Goal: Task Accomplishment & Management: Use online tool/utility

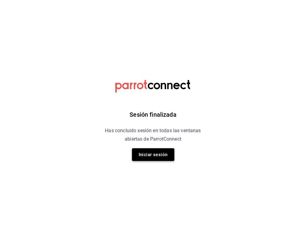
click at [161, 151] on button "Iniciar sesión" at bounding box center [153, 154] width 42 height 13
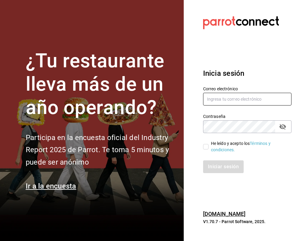
type input "evvyyy@hotmail.com"
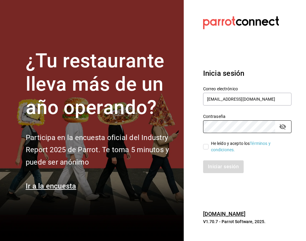
click at [205, 147] on input "He leído y acepto los Términos y condiciones." at bounding box center [205, 146] width 5 height 5
checkbox input "true"
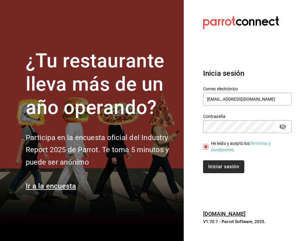
click at [205, 168] on button "Iniciar sesión" at bounding box center [223, 166] width 41 height 13
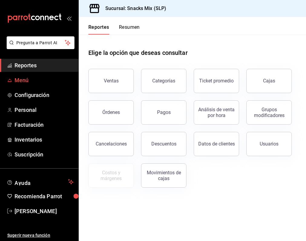
click at [22, 78] on span "Menú" at bounding box center [44, 80] width 59 height 8
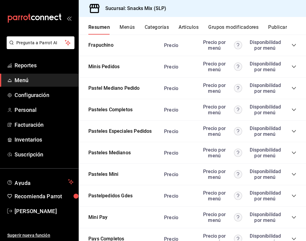
scroll to position [770, 0]
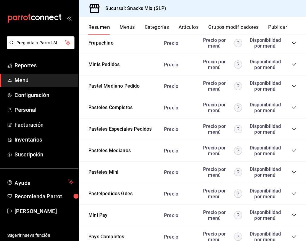
click at [291, 107] on span "collapse-category-row" at bounding box center [293, 107] width 5 height 5
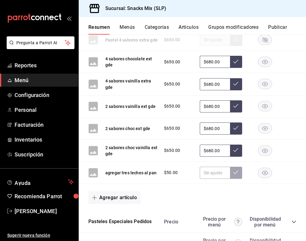
scroll to position [1243, 0]
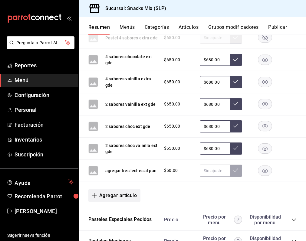
click at [114, 189] on button "Agregar artículo" at bounding box center [114, 195] width 52 height 13
click at [103, 217] on li "Artículo nuevo" at bounding box center [112, 219] width 48 height 15
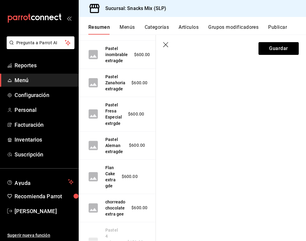
scroll to position [1613, 0]
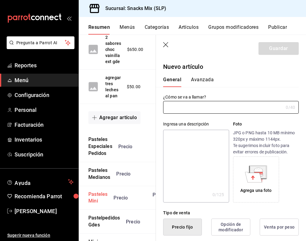
type input "AR-1759004478549"
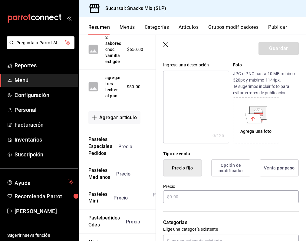
scroll to position [60, 0]
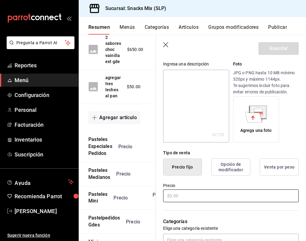
type input "[PERSON_NAME] ch con fresa"
click at [170, 197] on input "text" at bounding box center [231, 195] width 136 height 13
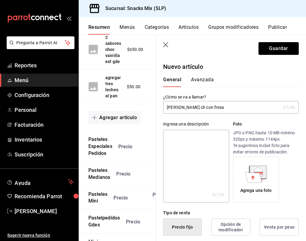
scroll to position [0, 0]
type input "$680.00"
click at [223, 107] on input "[PERSON_NAME] ch con fresa" at bounding box center [222, 107] width 118 height 12
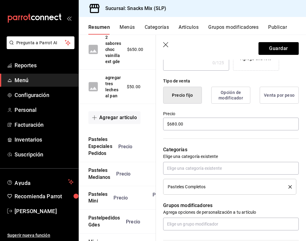
scroll to position [124, 0]
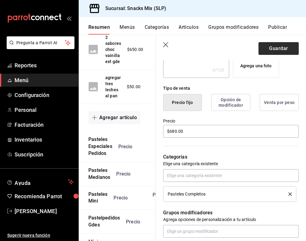
type input "[PERSON_NAME] ch con fresa ext gde"
click at [280, 45] on button "Guardar" at bounding box center [278, 48] width 40 height 13
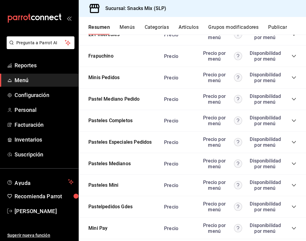
scroll to position [770, 0]
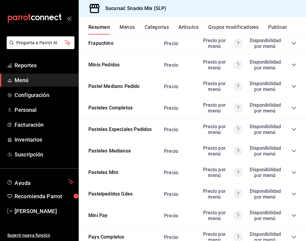
click at [294, 150] on icon "collapse-category-row" at bounding box center [293, 150] width 5 height 5
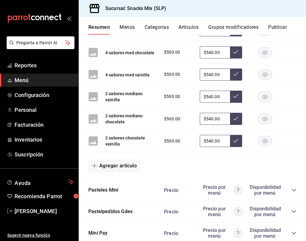
scroll to position [1289, 0]
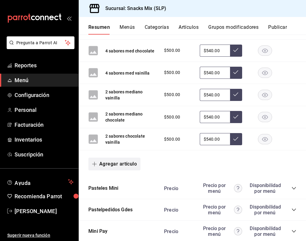
click at [131, 157] on button "Agregar artículo" at bounding box center [114, 163] width 52 height 13
click at [116, 182] on li "Artículo nuevo" at bounding box center [112, 183] width 48 height 15
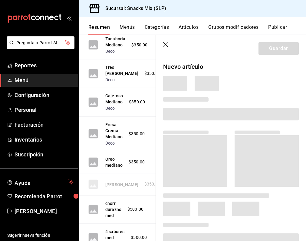
scroll to position [1561, 0]
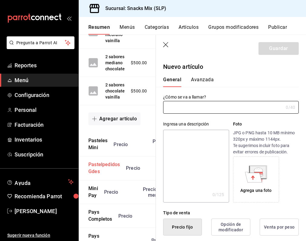
type input "AR-1759004532456"
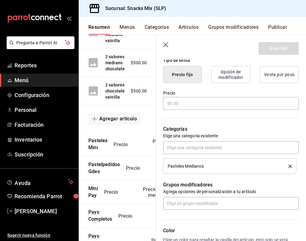
scroll to position [162, 0]
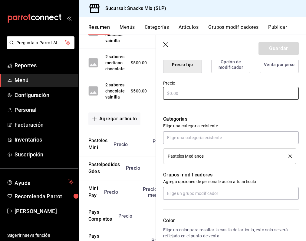
type input "pastel [PERSON_NAME] ch con fresa"
click at [172, 93] on input "text" at bounding box center [231, 93] width 136 height 13
type input "$540.00"
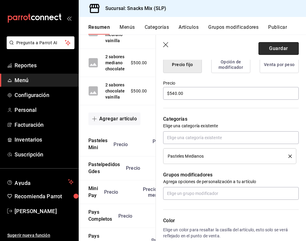
click at [266, 44] on button "Guardar" at bounding box center [278, 48] width 40 height 13
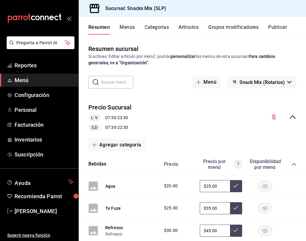
click at [279, 28] on button "Publicar" at bounding box center [277, 29] width 19 height 10
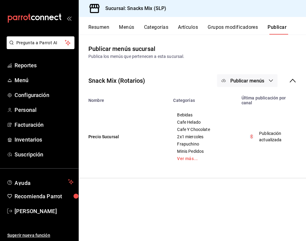
click at [268, 82] on button "Publicar menús" at bounding box center [247, 80] width 61 height 13
click at [253, 102] on span "Punto de venta" at bounding box center [255, 100] width 29 height 6
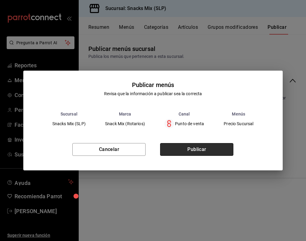
click at [198, 146] on button "Publicar" at bounding box center [196, 149] width 73 height 13
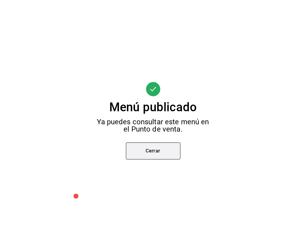
click at [166, 147] on button "Cerrar" at bounding box center [153, 150] width 54 height 17
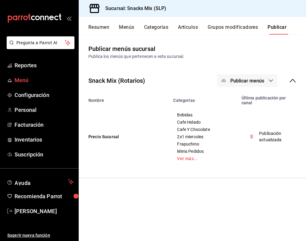
click at [35, 81] on span "Menú" at bounding box center [44, 80] width 59 height 8
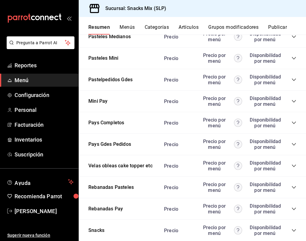
scroll to position [886, 0]
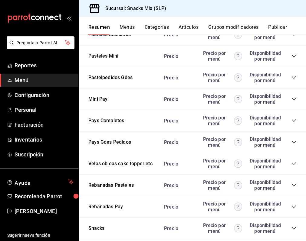
click at [293, 120] on icon "collapse-category-row" at bounding box center [293, 120] width 5 height 5
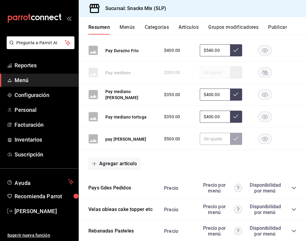
scroll to position [1358, 0]
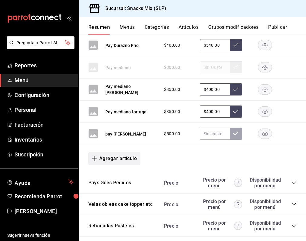
click at [124, 162] on button "Agregar artículo" at bounding box center [114, 158] width 52 height 13
click at [115, 185] on li "Artículo nuevo" at bounding box center [112, 189] width 48 height 15
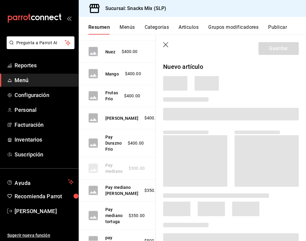
scroll to position [1485, 0]
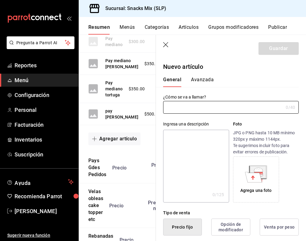
type input "AR-1759004585658"
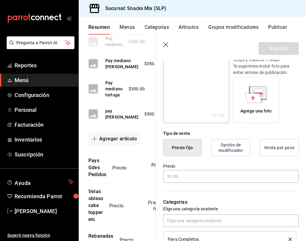
scroll to position [81, 0]
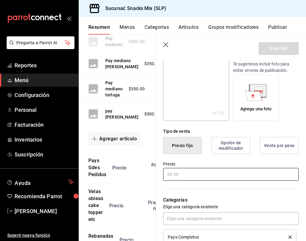
type input "pay queso con glorias"
click at [170, 175] on input "text" at bounding box center [231, 174] width 136 height 13
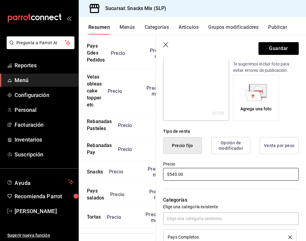
scroll to position [1599, 2]
type input "$540.00"
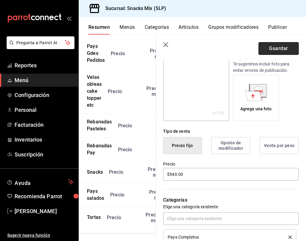
click at [274, 52] on button "Guardar" at bounding box center [278, 48] width 40 height 13
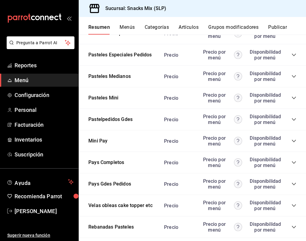
scroll to position [847, 0]
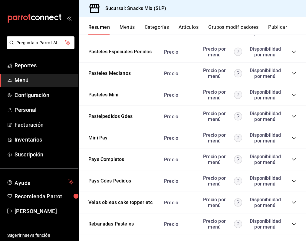
click at [295, 159] on icon "collapse-category-row" at bounding box center [294, 159] width 4 height 2
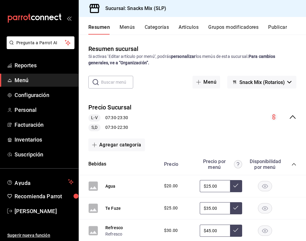
scroll to position [0, 0]
click at [278, 27] on button "Publicar" at bounding box center [277, 29] width 19 height 10
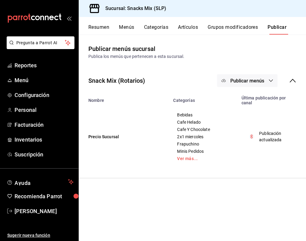
click at [272, 81] on icon "button" at bounding box center [270, 80] width 5 height 5
click at [258, 97] on span "Punto de venta" at bounding box center [255, 100] width 29 height 6
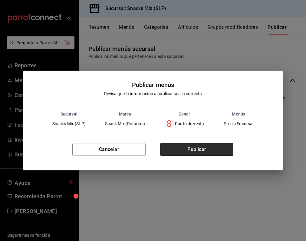
click at [209, 146] on button "Publicar" at bounding box center [196, 149] width 73 height 13
